Goal: Browse casually: Explore the website without a specific task or goal

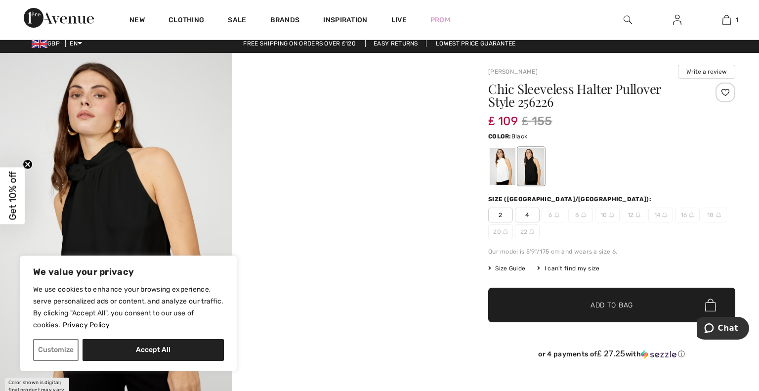
scroll to position [2, 0]
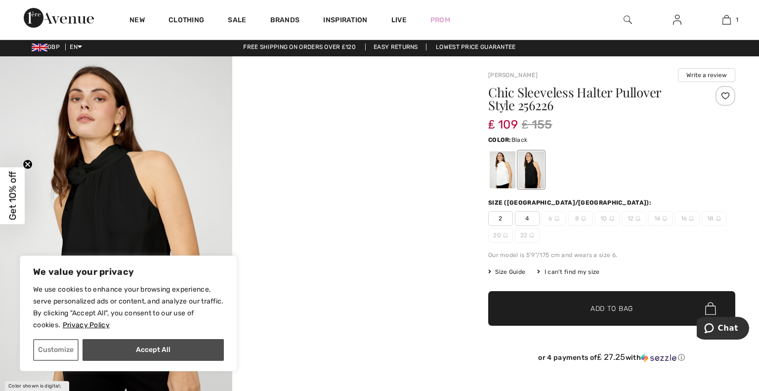
click at [109, 352] on button "Accept All" at bounding box center [153, 350] width 141 height 22
checkbox input "true"
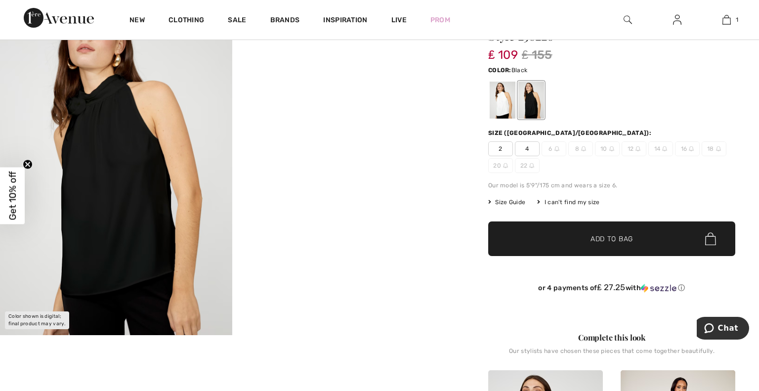
scroll to position [0, 0]
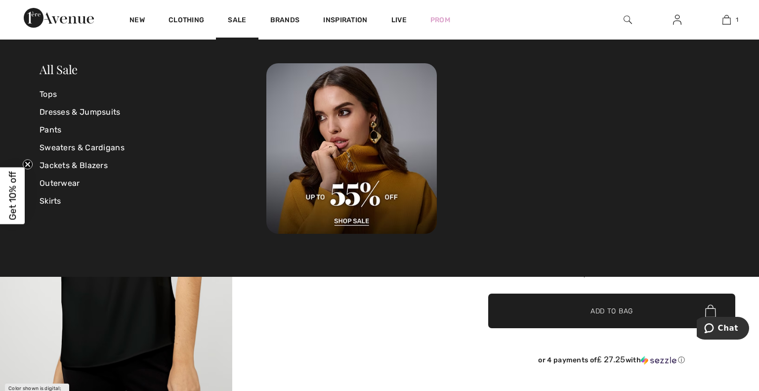
click at [168, 15] on div "Clothing" at bounding box center [186, 20] width 59 height 40
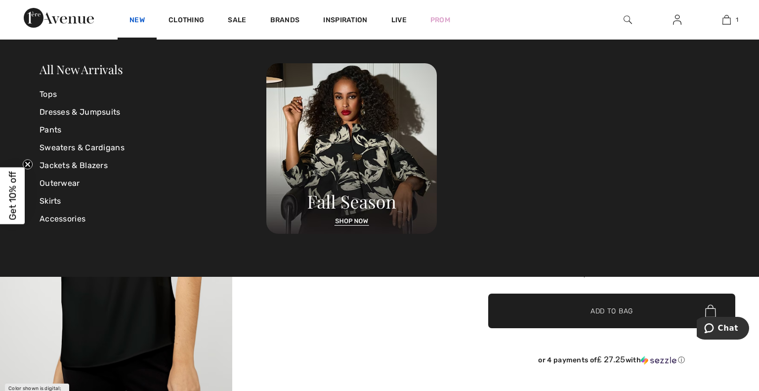
click at [141, 21] on link "New" at bounding box center [137, 21] width 15 height 10
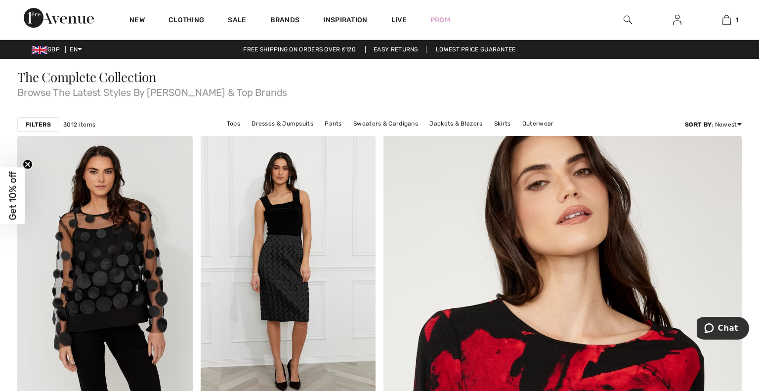
click at [137, 27] on div "New" at bounding box center [137, 20] width 39 height 40
